Goal: Task Accomplishment & Management: Manage account settings

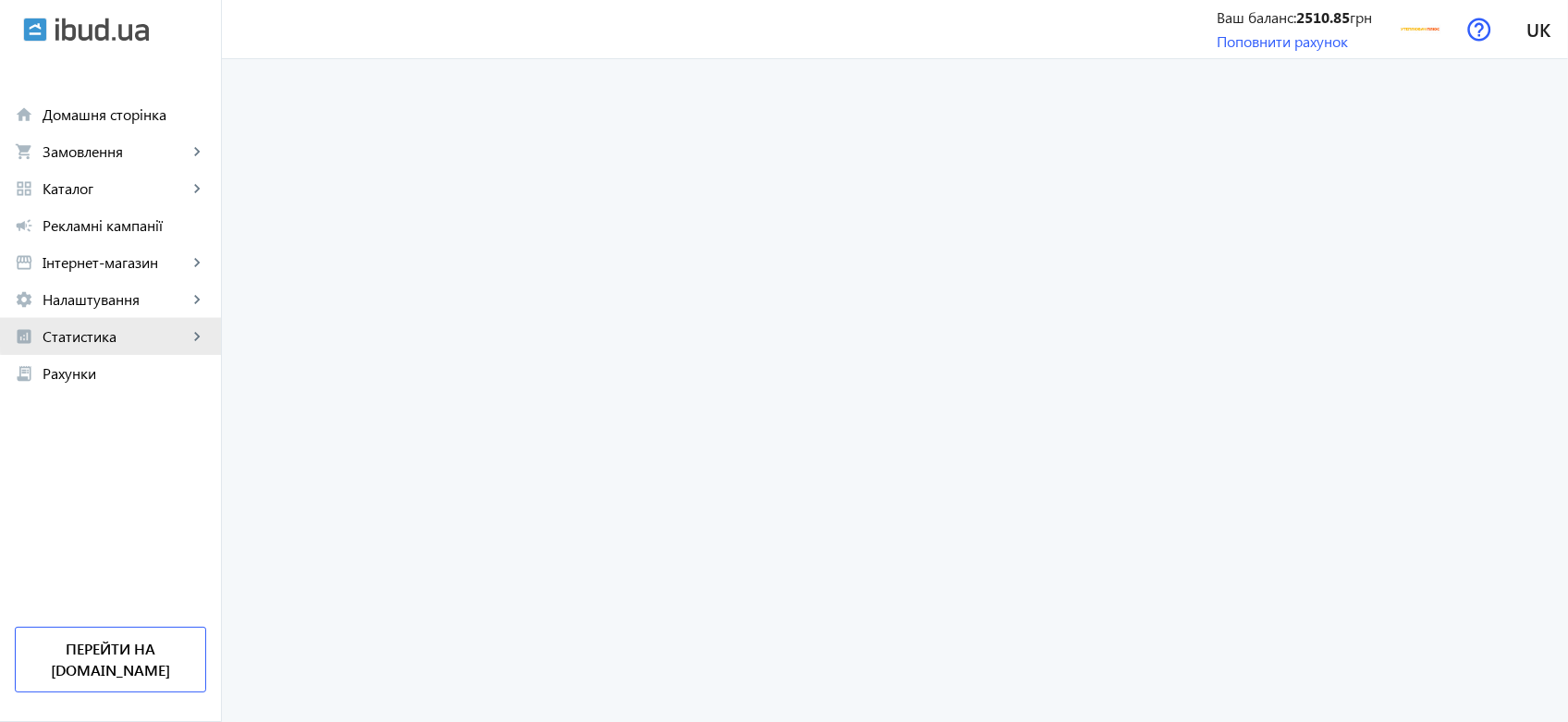
click at [141, 331] on span "Статистика" at bounding box center [116, 336] width 145 height 19
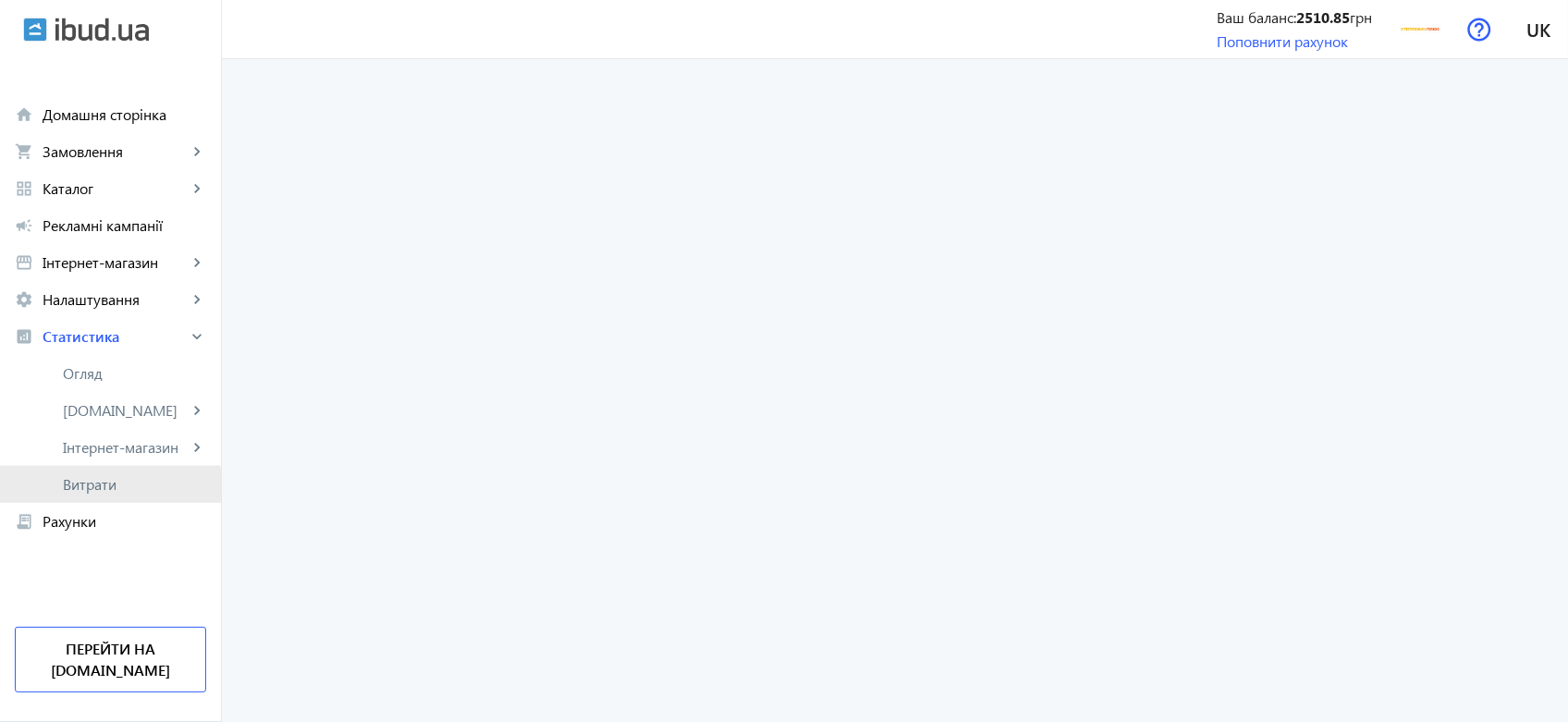
click at [98, 485] on span "Витрати" at bounding box center [134, 484] width 143 height 19
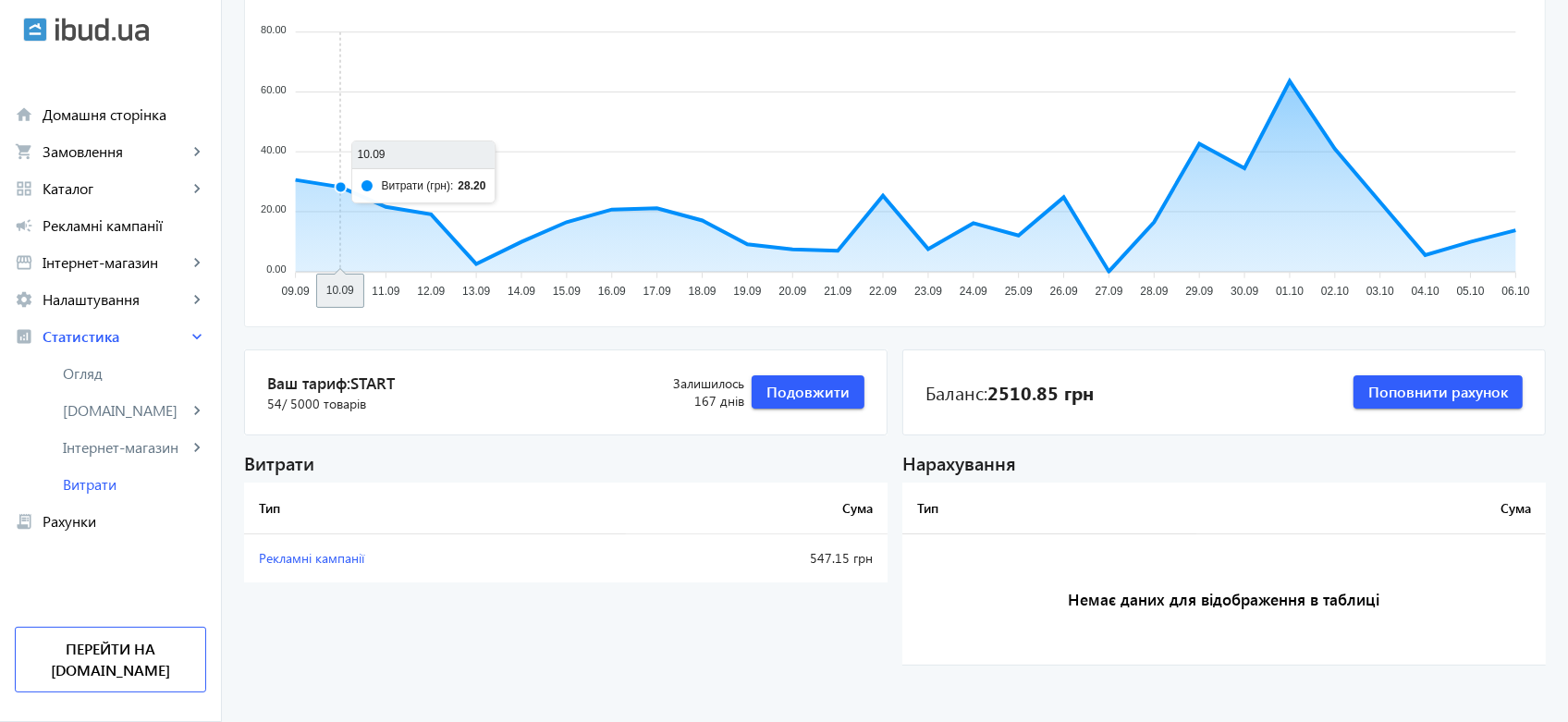
scroll to position [205, 0]
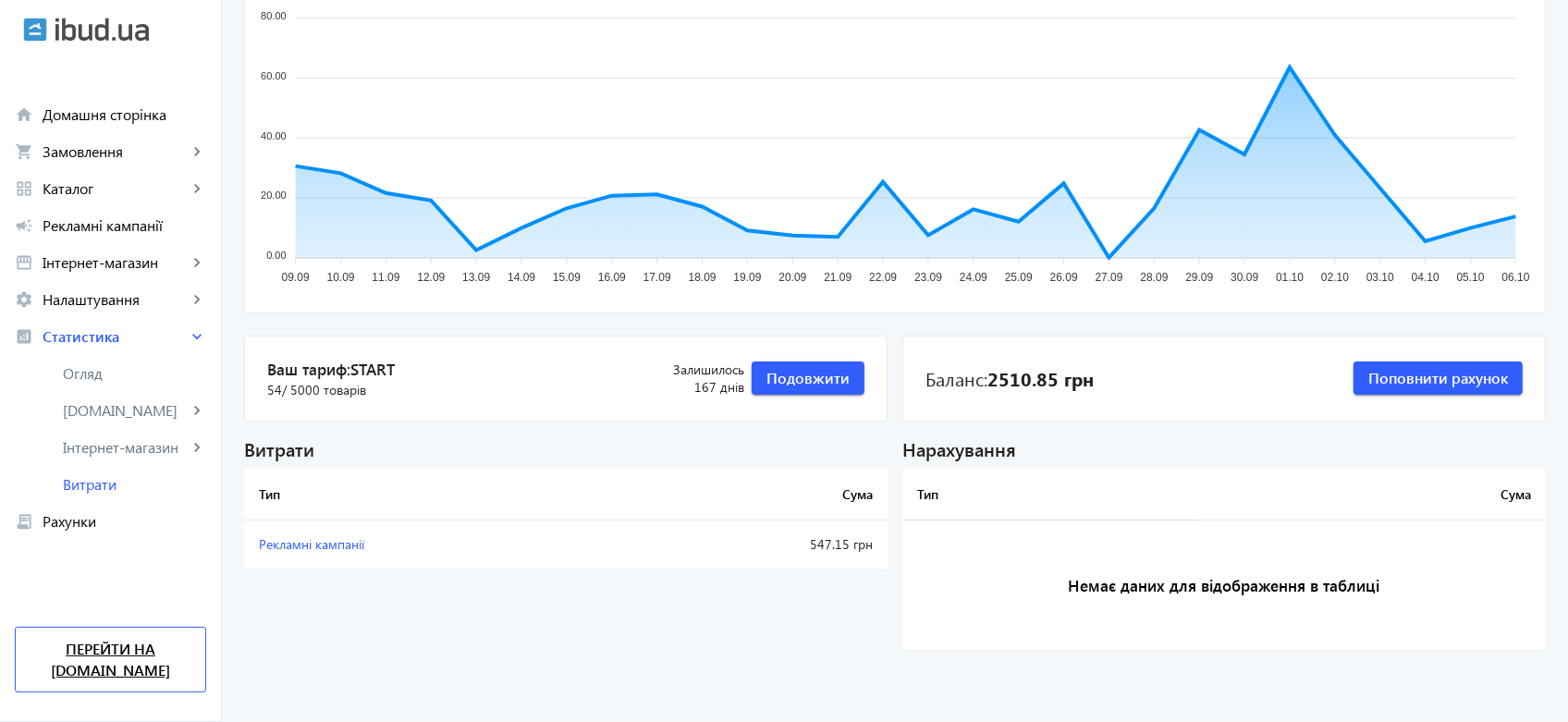
click at [84, 675] on link "Перейти на [DOMAIN_NAME]" at bounding box center [110, 660] width 191 height 65
